Goal: Task Accomplishment & Management: Use online tool/utility

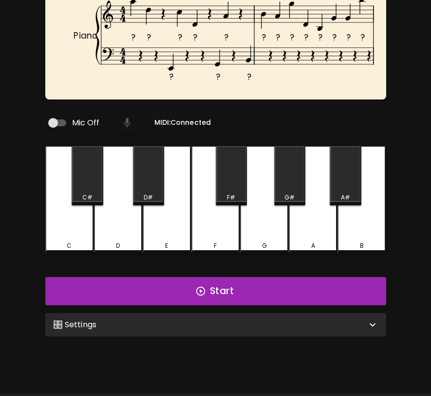
scroll to position [97, 0]
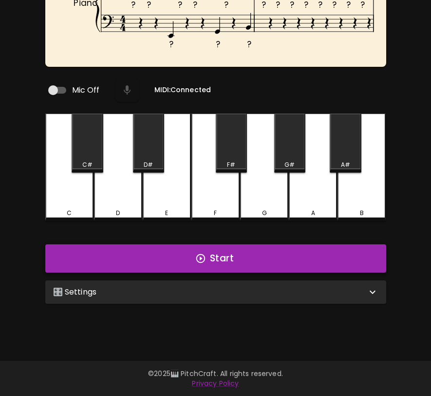
click at [231, 257] on button "Start" at bounding box center [215, 258] width 341 height 28
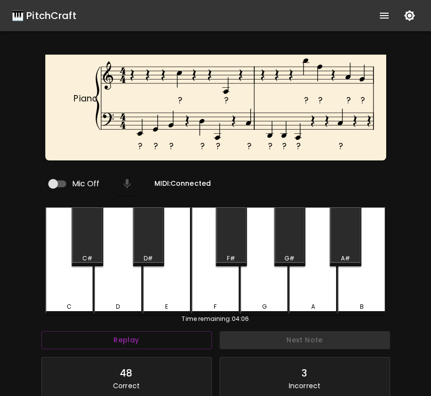
scroll to position [112, 0]
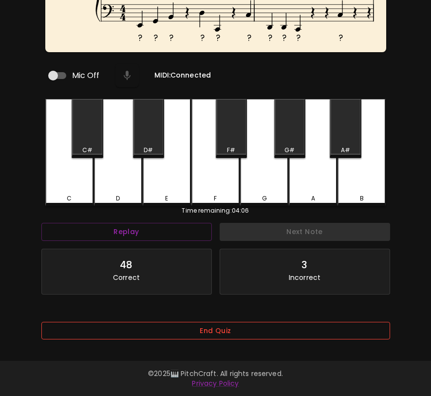
click at [213, 322] on button "End Quiz" at bounding box center [215, 331] width 349 height 18
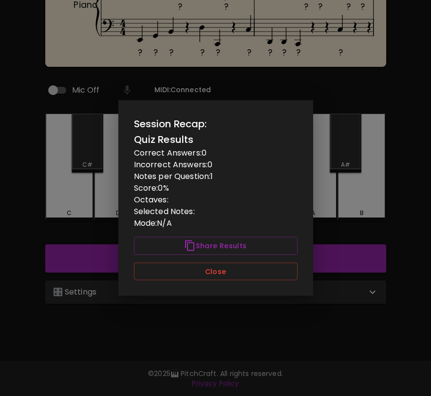
scroll to position [97, 0]
click at [249, 269] on button "Close" at bounding box center [216, 271] width 164 height 18
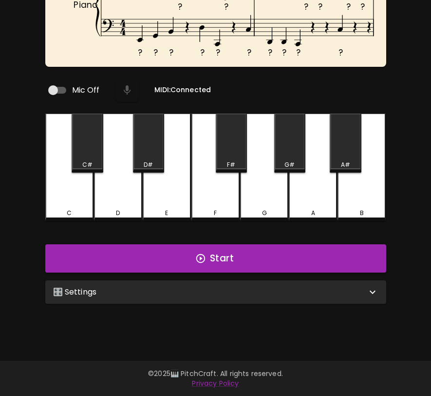
click at [247, 286] on div "🎛️ Settings" at bounding box center [210, 292] width 314 height 12
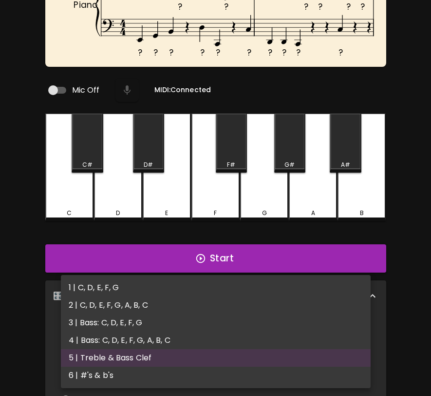
click at [232, 339] on body "🎹 PitchCraft About Badges Wizard Reading Pro Log Out ? ? ? ? ? ? ? ? ? ? ? ? ? …" at bounding box center [215, 247] width 431 height 688
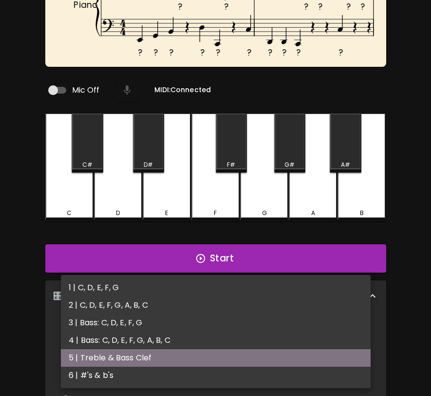
click at [227, 366] on li "5 | Treble & Bass Clef" at bounding box center [216, 358] width 310 height 18
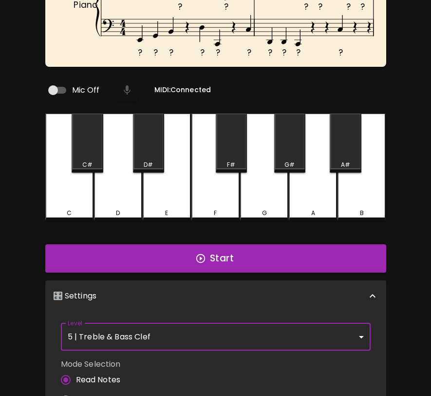
click at [239, 337] on body "🎹 PitchCraft About Badges Wizard Reading Pro Log Out ? ? ? ? ? ? ? ? ? ? ? ? ? …" at bounding box center [215, 247] width 431 height 688
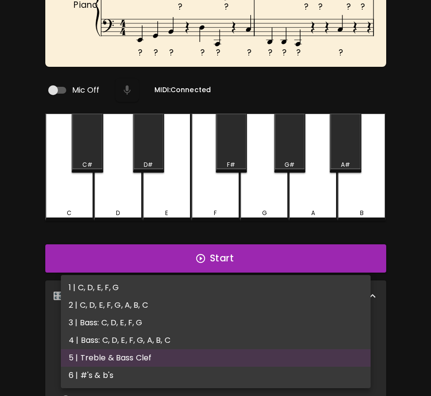
click at [216, 377] on li "6 | #'s & b's" at bounding box center [216, 375] width 310 height 18
type input "11"
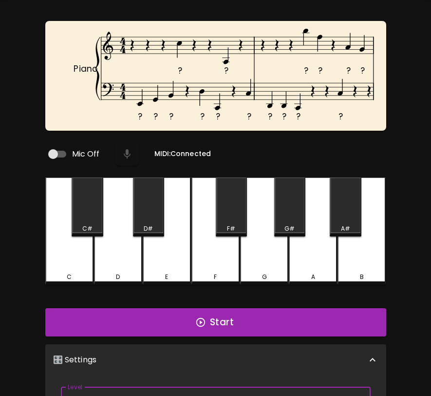
scroll to position [0, 0]
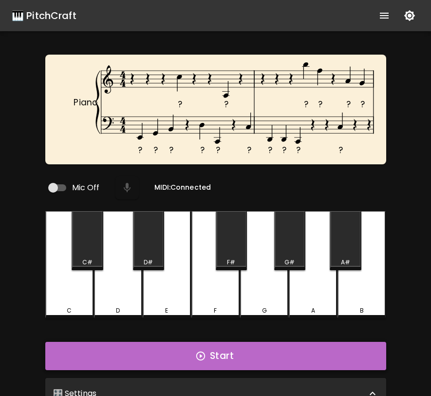
click at [228, 357] on button "Start" at bounding box center [215, 356] width 341 height 28
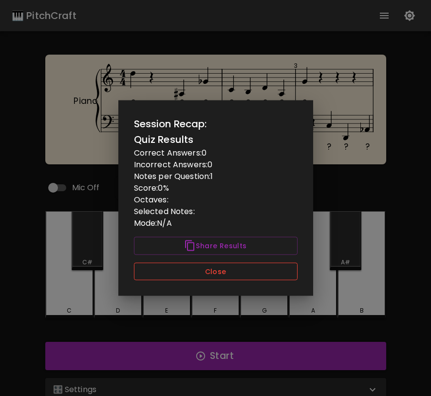
click at [265, 272] on button "Close" at bounding box center [216, 271] width 164 height 18
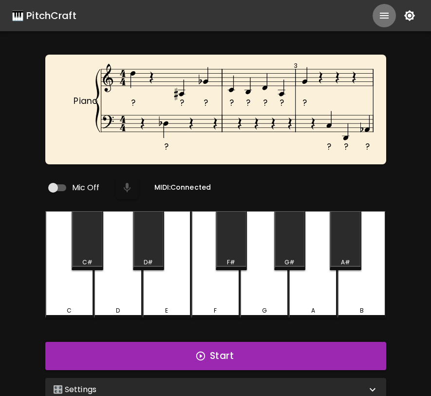
click at [385, 14] on icon "show more" at bounding box center [385, 16] width 12 height 12
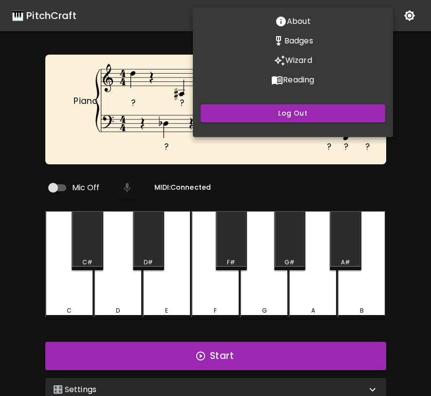
click at [303, 60] on p "Wizard" at bounding box center [298, 61] width 27 height 12
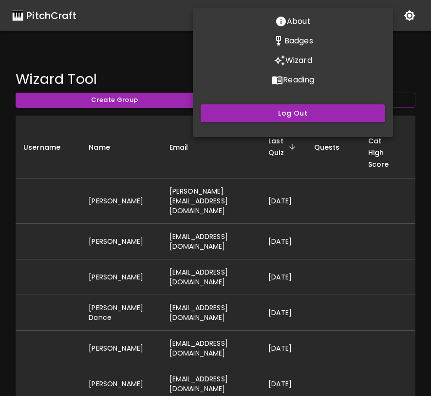
click at [249, 197] on div at bounding box center [215, 198] width 431 height 396
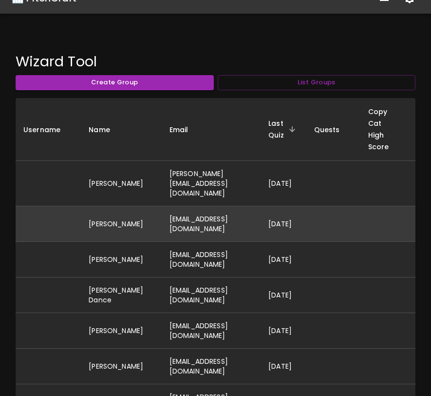
scroll to position [19, 0]
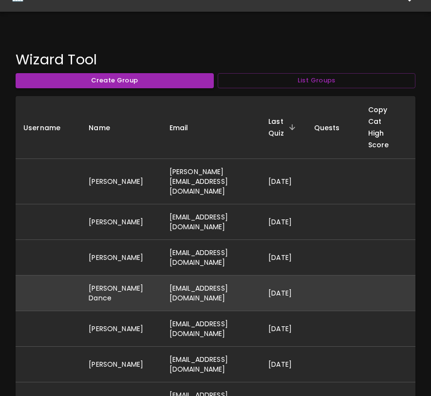
click at [218, 282] on td "[EMAIL_ADDRESS][DOMAIN_NAME]" at bounding box center [211, 293] width 99 height 36
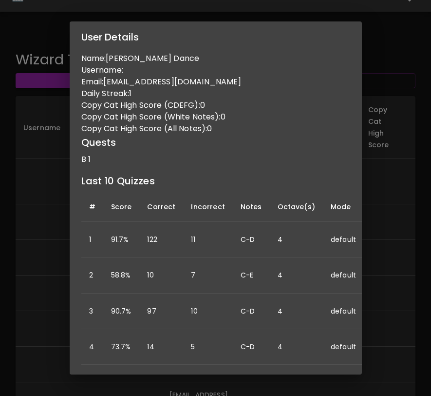
click at [387, 193] on div "User Details Name: [PERSON_NAME] Dance Username: Email: [EMAIL_ADDRESS][DOMAIN_…" at bounding box center [215, 198] width 431 height 396
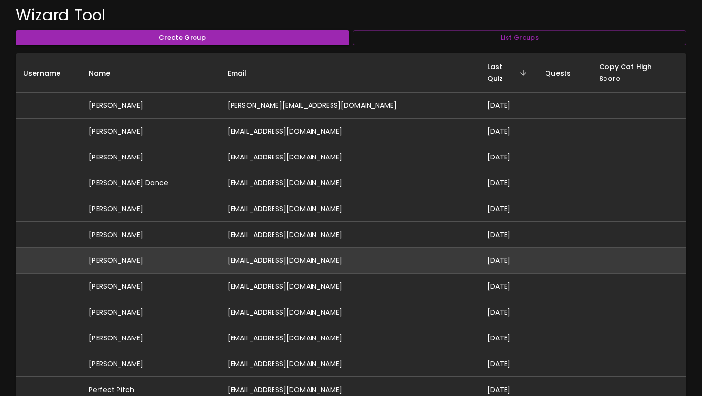
scroll to position [67, 0]
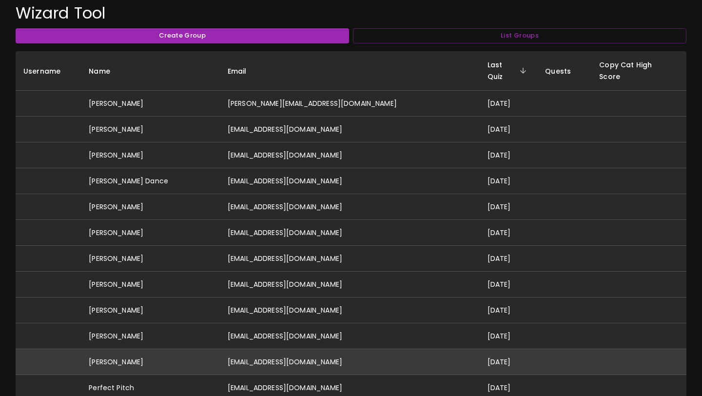
click at [298, 349] on td "[EMAIL_ADDRESS][DOMAIN_NAME]" at bounding box center [350, 362] width 260 height 26
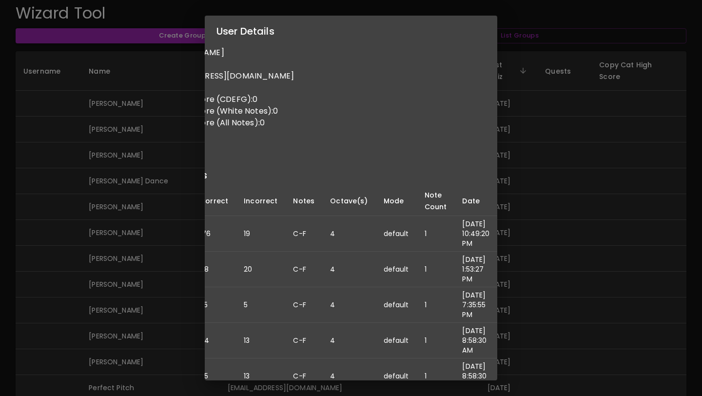
scroll to position [0, 0]
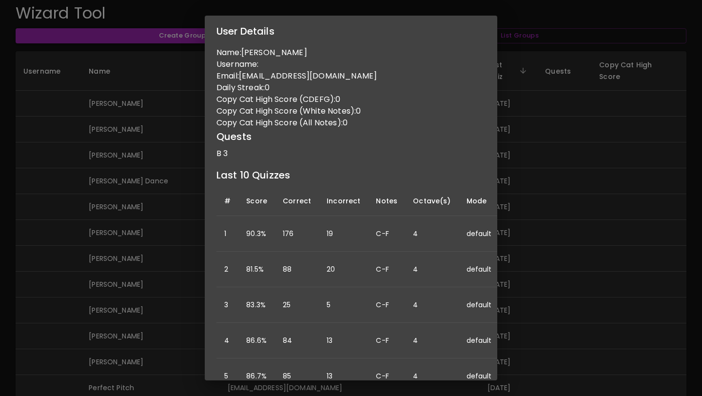
click at [431, 234] on div "User Details Name: [PERSON_NAME] Username: Email: [PERSON_NAME][EMAIL_ADDRESS][…" at bounding box center [351, 198] width 702 height 396
